Goal: Information Seeking & Learning: Learn about a topic

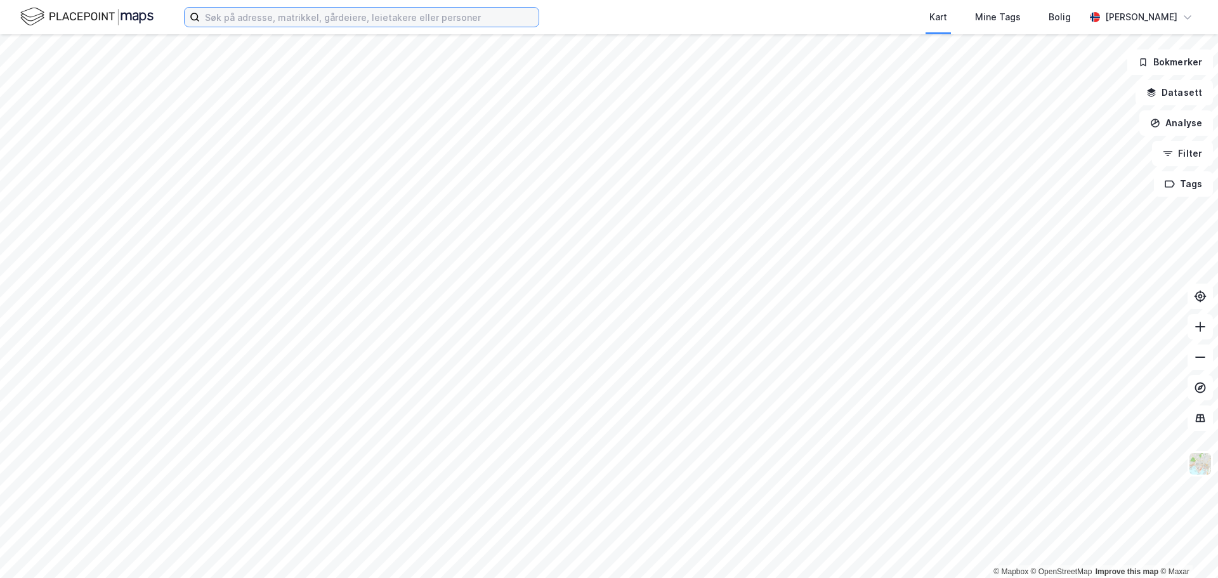
click at [401, 20] on input at bounding box center [369, 17] width 339 height 19
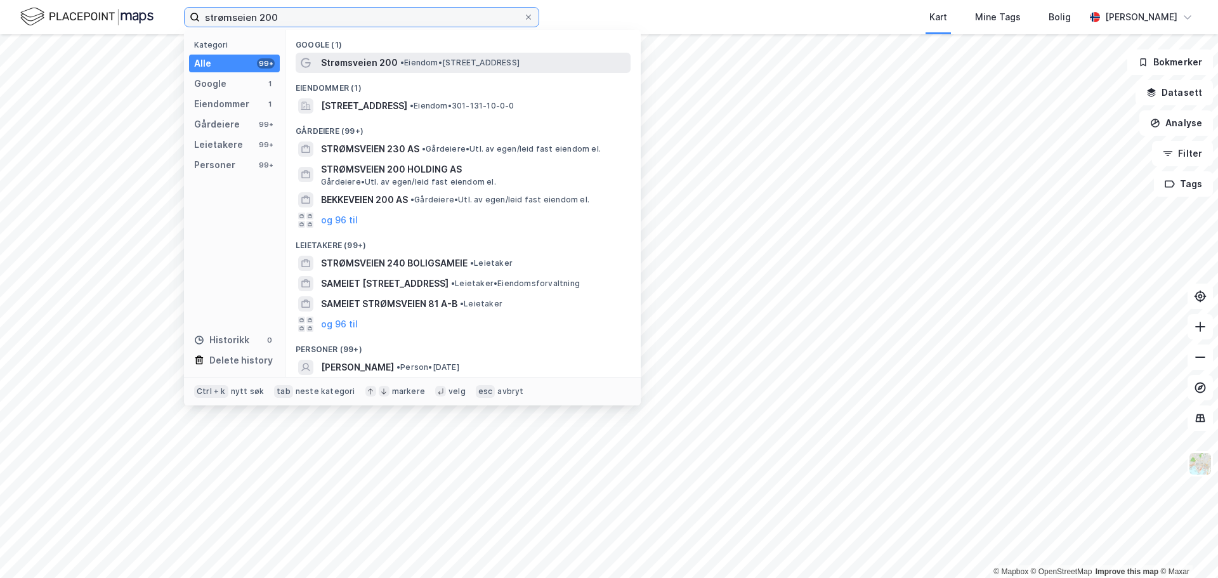
type input "strømseien 200"
click at [364, 69] on span "Strømsveien 200" at bounding box center [359, 62] width 77 height 15
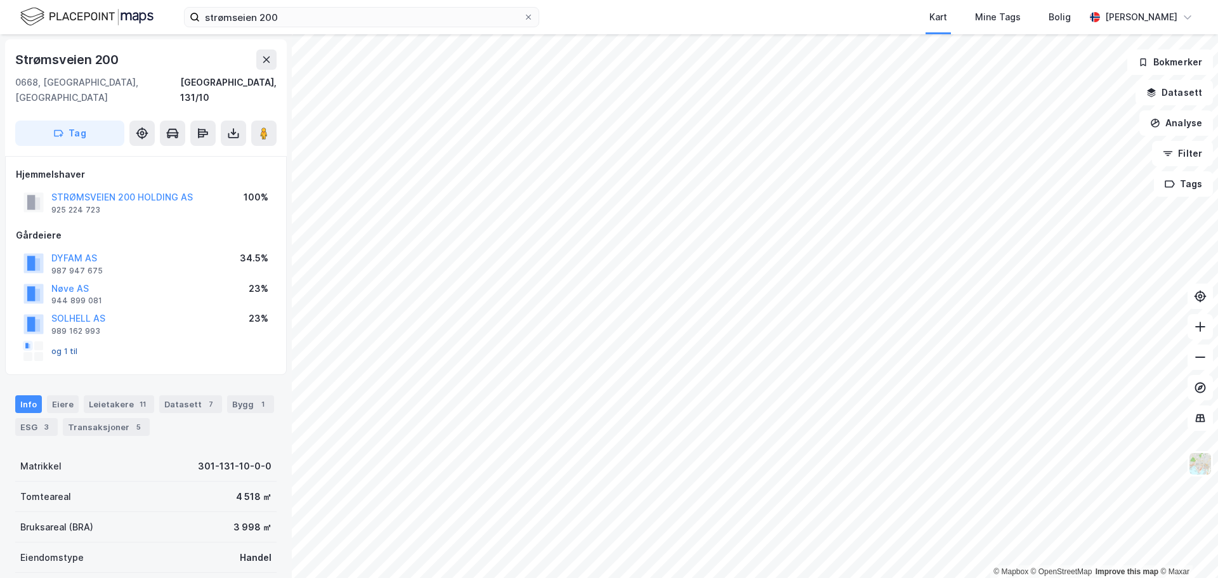
click at [0, 0] on button "og 1 til" at bounding box center [0, 0] width 0 height 0
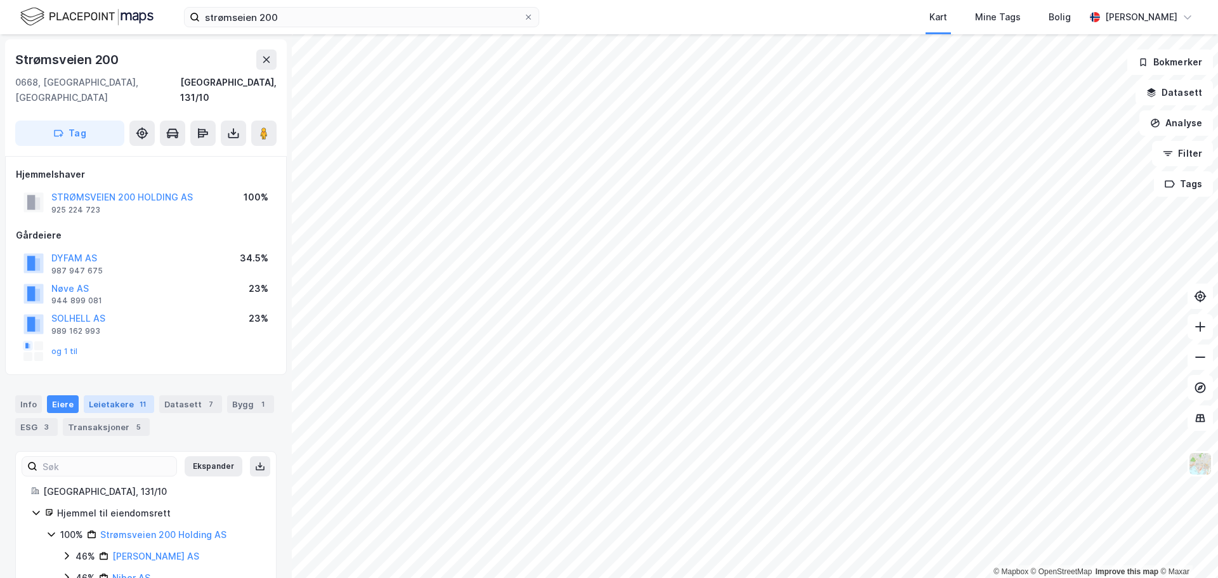
drag, startPoint x: 128, startPoint y: 398, endPoint x: 134, endPoint y: 392, distance: 8.5
click at [129, 397] on div "Info Eiere Leietakere 11 Datasett 7 Bygg 1 ESG 3 Transaksjoner 5" at bounding box center [145, 415] width 261 height 41
click at [136, 398] on div "11" at bounding box center [142, 404] width 13 height 13
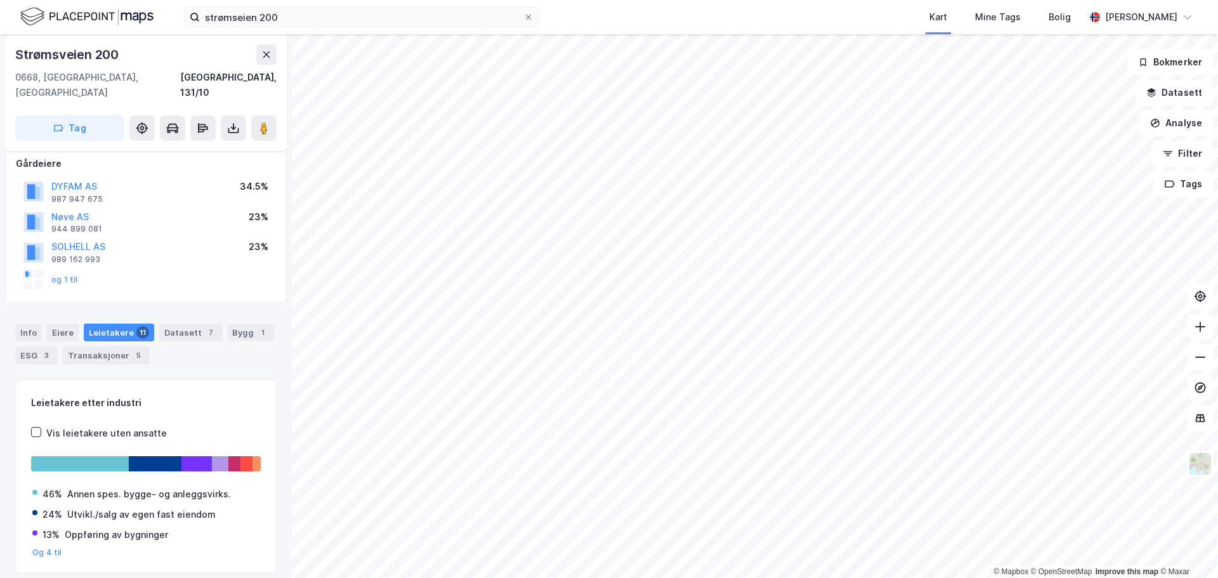
scroll to position [48, 0]
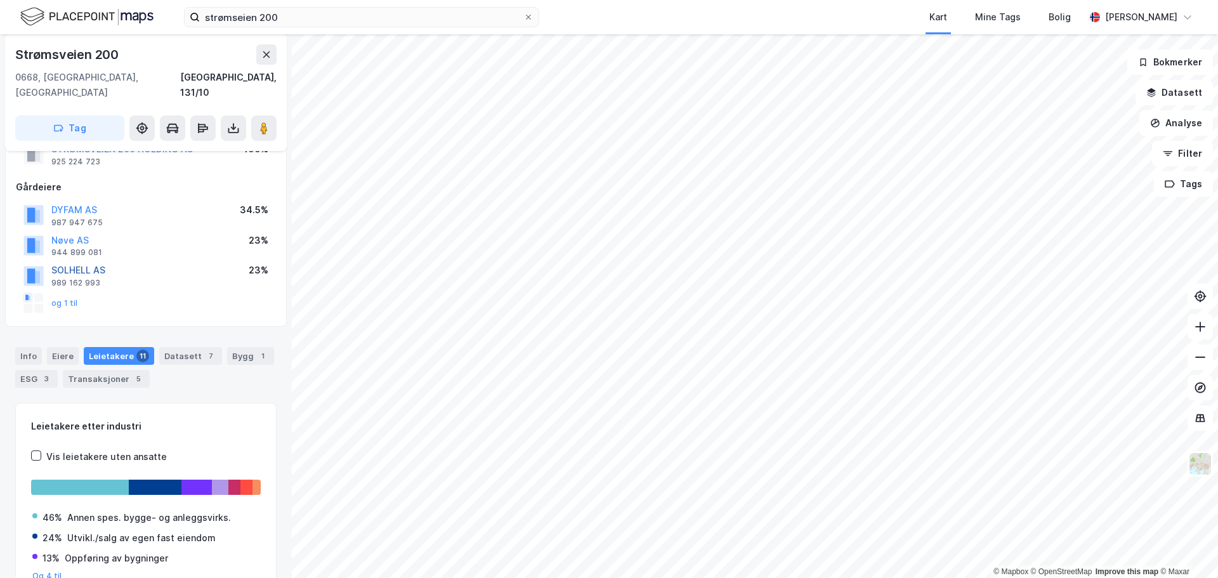
click at [0, 0] on button "SOLHELL AS" at bounding box center [0, 0] width 0 height 0
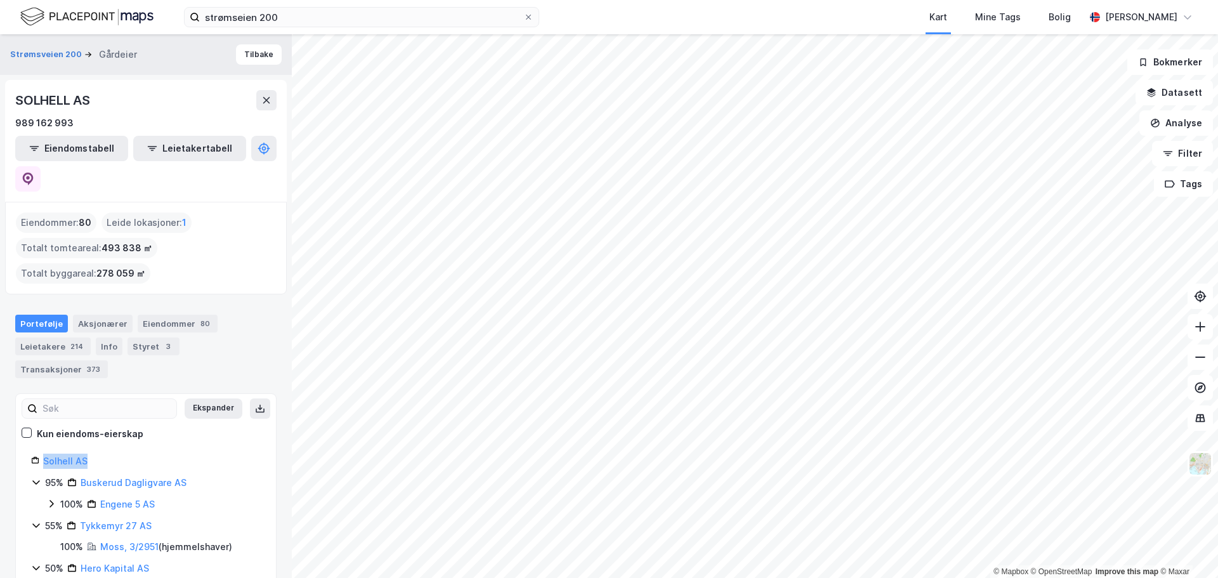
drag, startPoint x: 282, startPoint y: 354, endPoint x: 279, endPoint y: 403, distance: 48.9
click at [279, 403] on div "Strømsveien 200 Gårdeier Tilbake SOLHELL AS 989 162 993 Eiendomstabell Leietake…" at bounding box center [146, 306] width 292 height 544
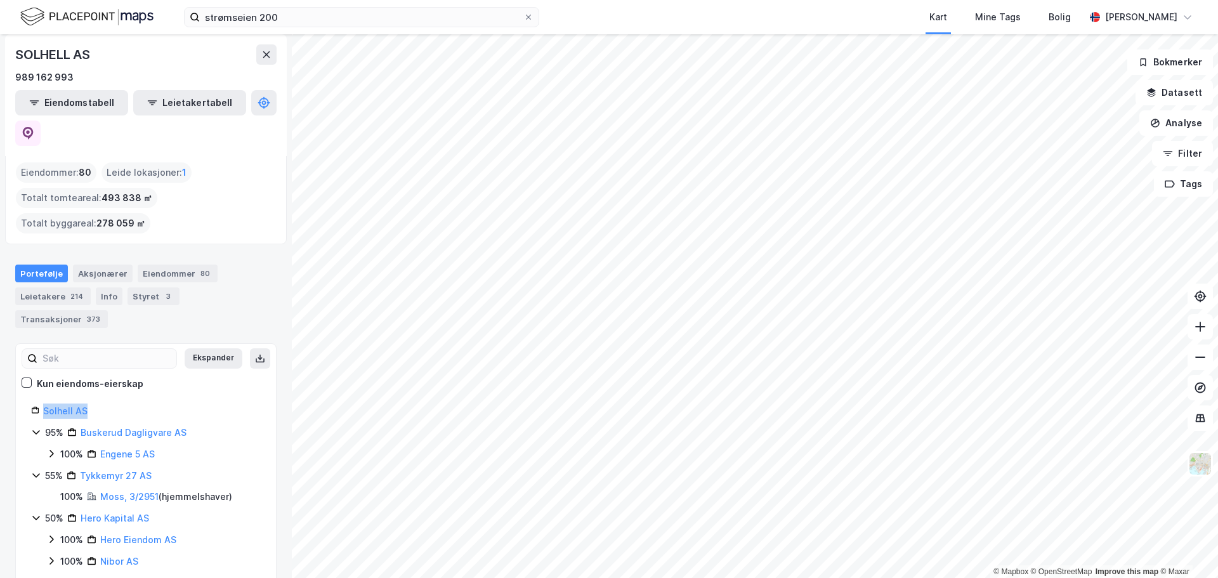
scroll to position [23, 0]
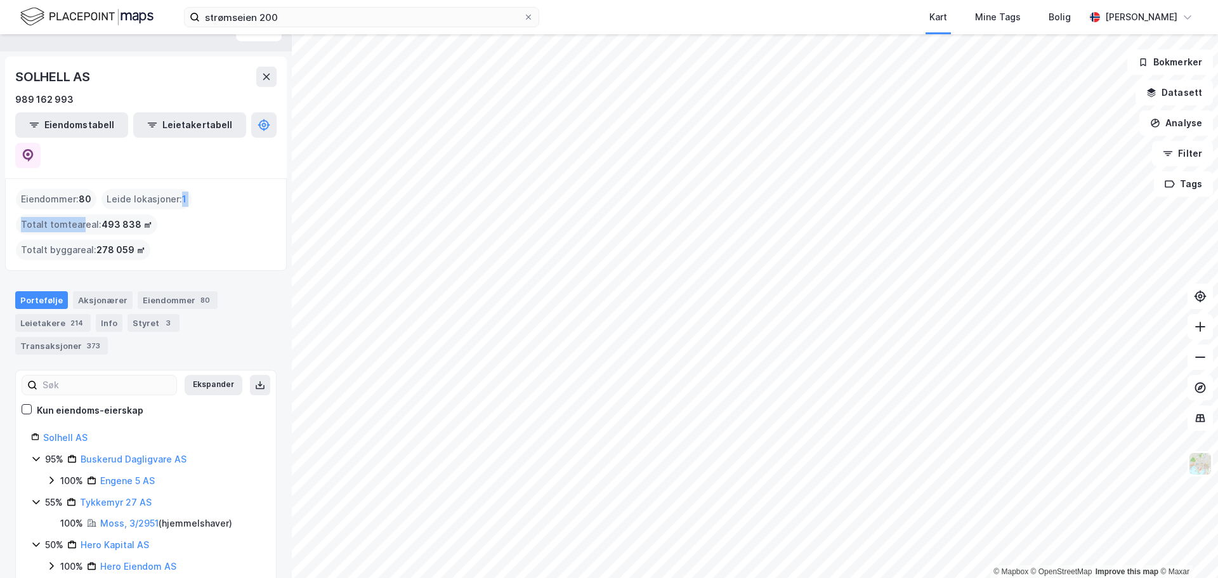
drag, startPoint x: 105, startPoint y: 197, endPoint x: 173, endPoint y: 197, distance: 67.9
click at [173, 197] on div "Eiendommer : 80 Leide lokasjoner : 1 Totalt tomteareal : 493 838 ㎡ Totalt bygga…" at bounding box center [146, 224] width 260 height 71
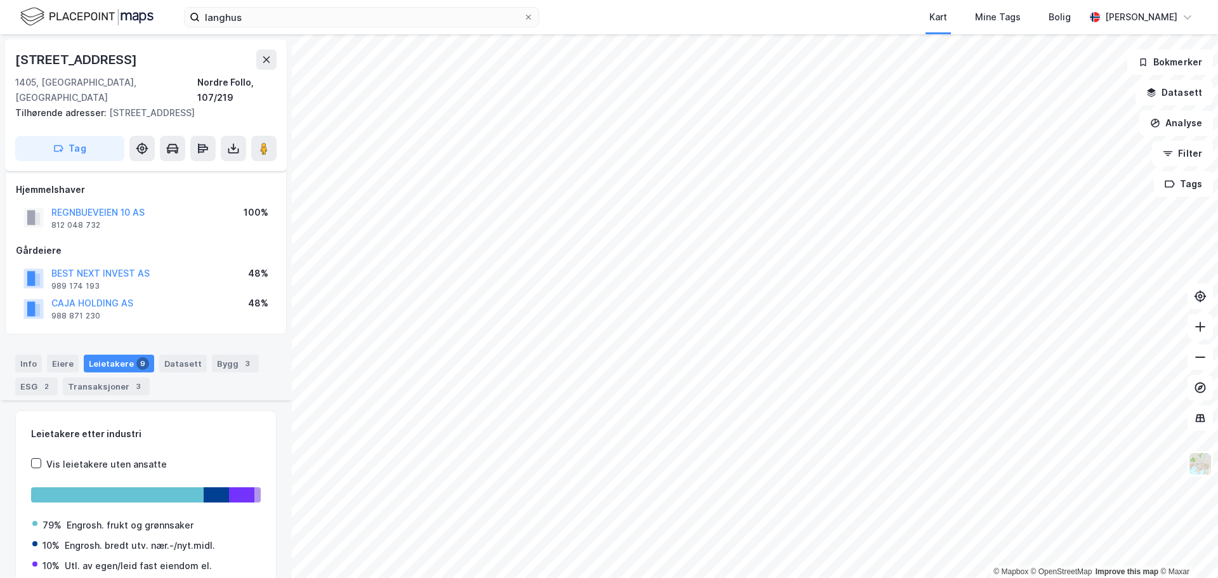
scroll to position [532, 0]
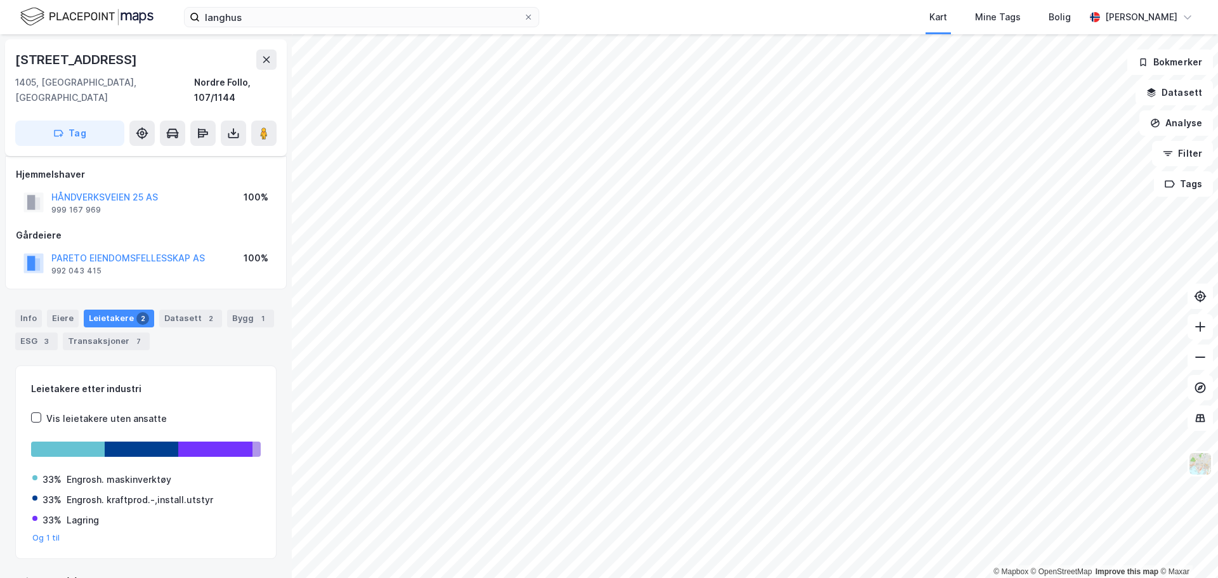
scroll to position [16, 0]
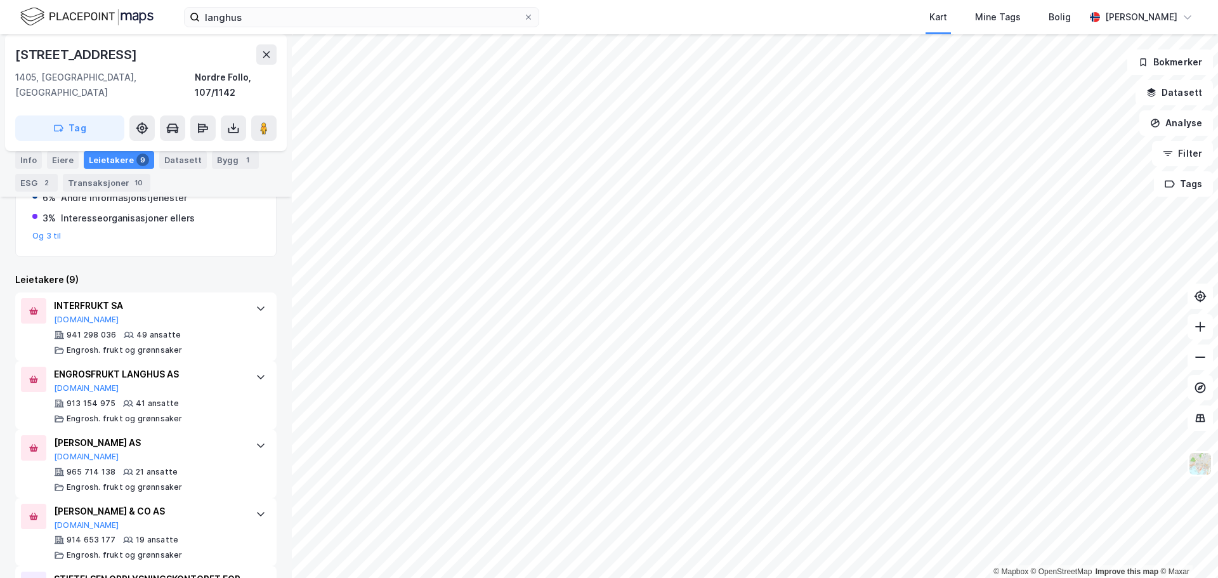
scroll to position [302, 0]
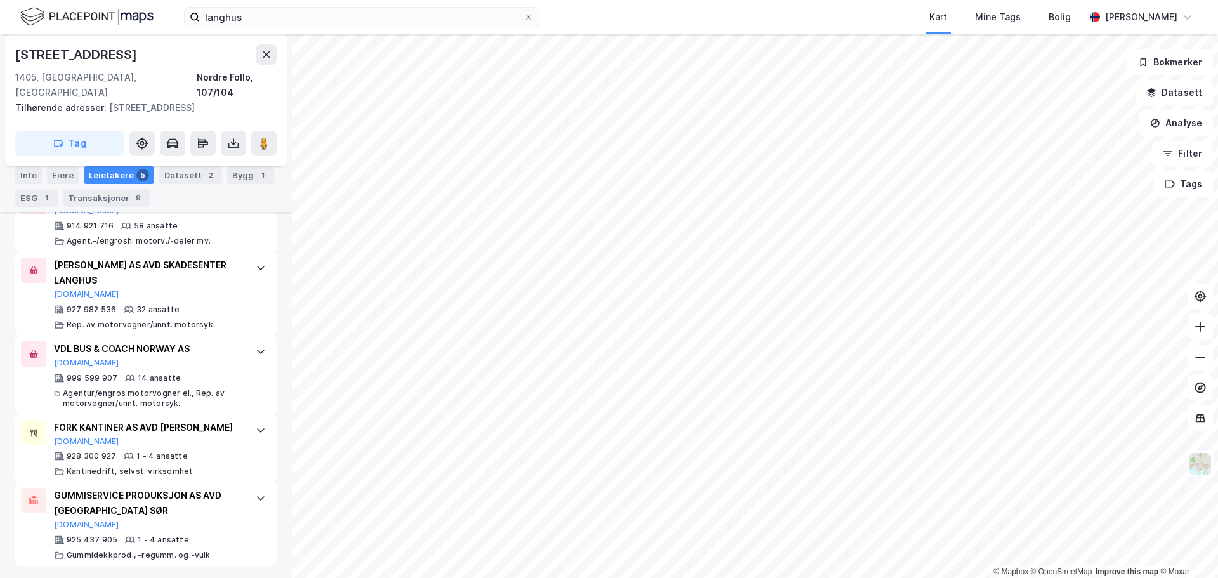
scroll to position [430, 0]
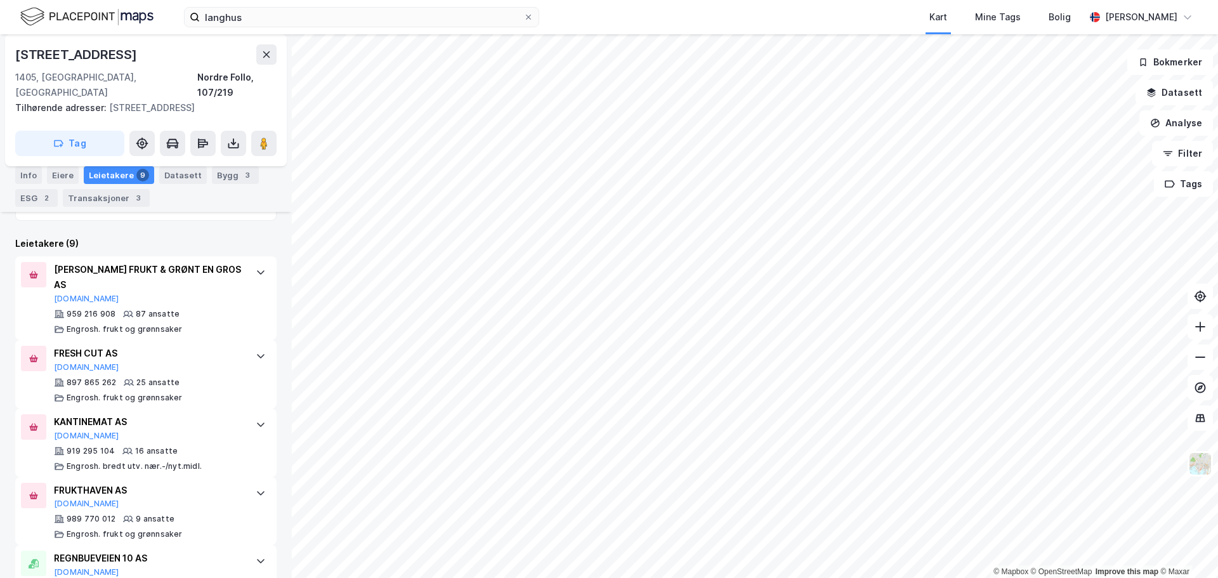
scroll to position [369, 0]
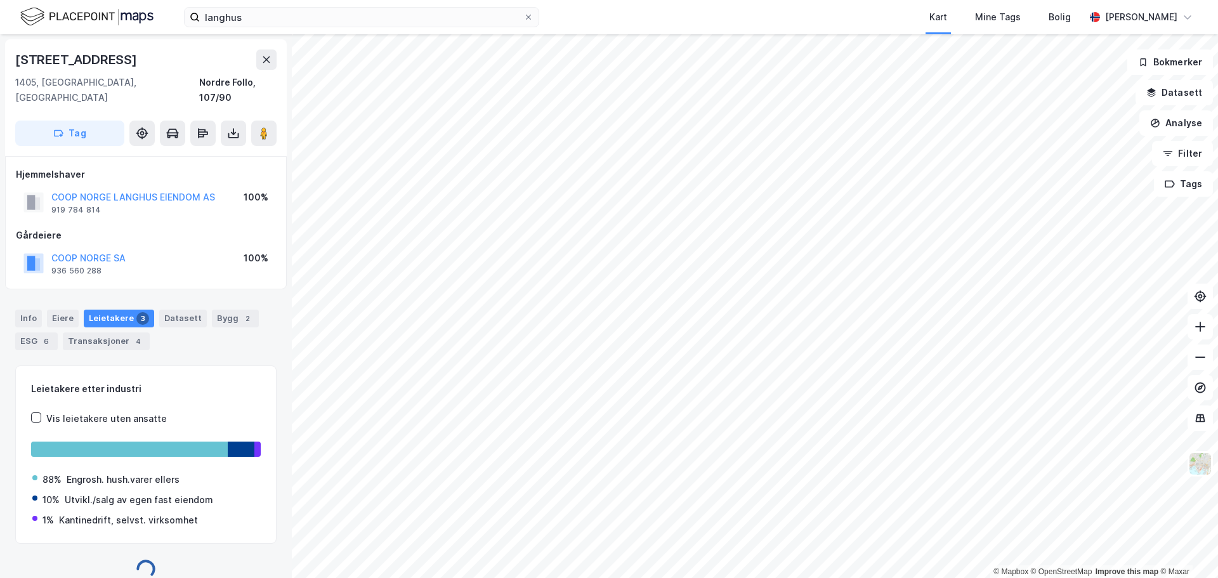
scroll to position [1, 0]
